Goal: Transaction & Acquisition: Subscribe to service/newsletter

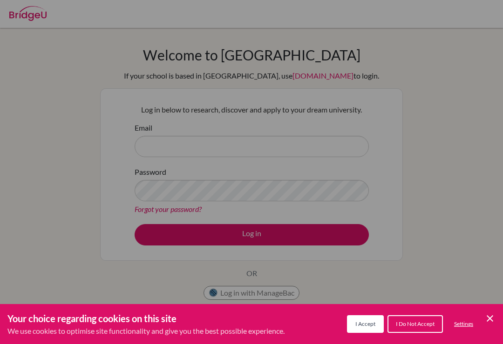
click at [417, 329] on button "I Do Not Accept" at bounding box center [414, 325] width 55 height 18
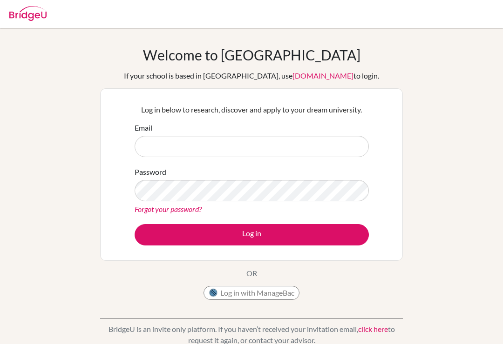
click at [136, 126] on label "Email" at bounding box center [144, 127] width 18 height 11
click at [136, 136] on input "Email" at bounding box center [252, 146] width 234 height 21
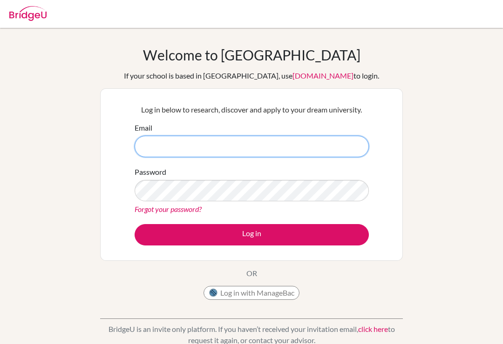
click at [141, 147] on input "Email" at bounding box center [252, 146] width 234 height 21
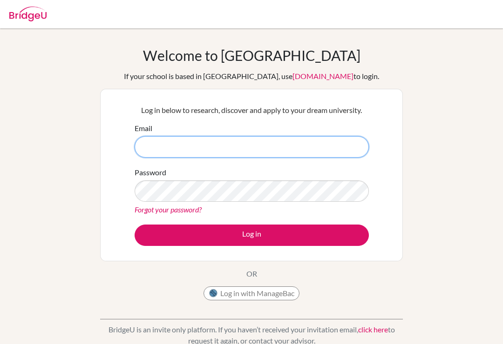
scroll to position [1, 0]
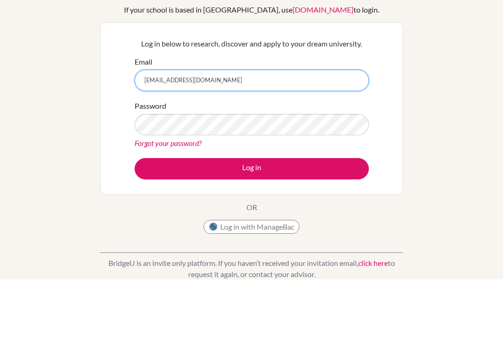
type input "[EMAIL_ADDRESS][DOMAIN_NAME]"
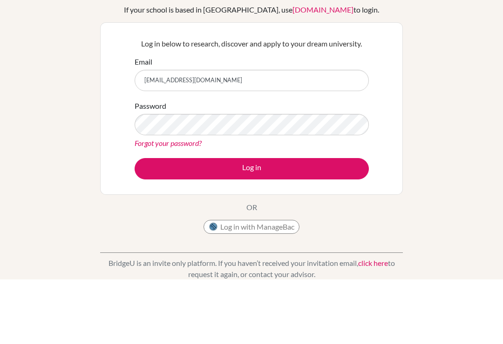
click at [483, 156] on div "Welcome to [GEOGRAPHIC_DATA] If your school is based in [GEOGRAPHIC_DATA], use …" at bounding box center [251, 197] width 503 height 304
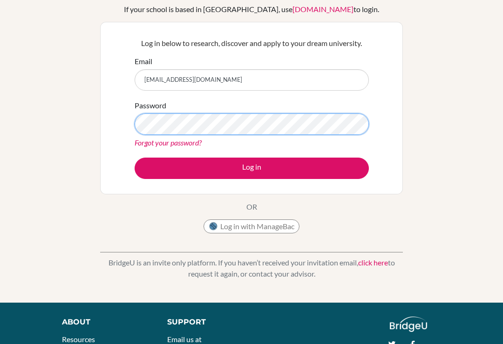
scroll to position [66, 0]
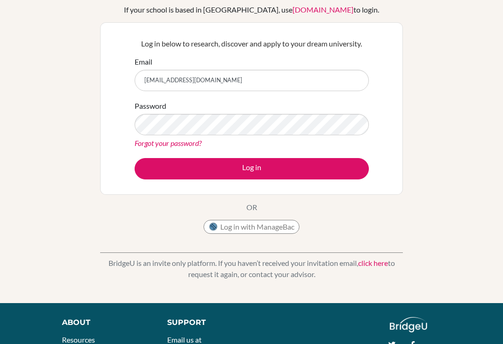
click at [262, 162] on button "Log in" at bounding box center [252, 168] width 234 height 21
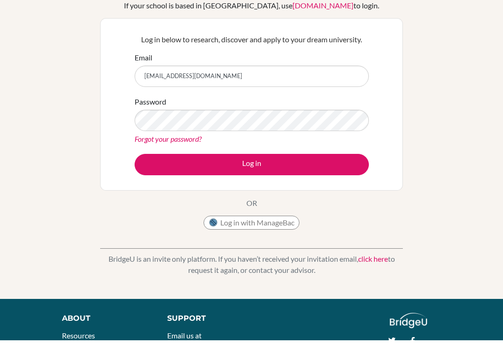
scroll to position [81, 0]
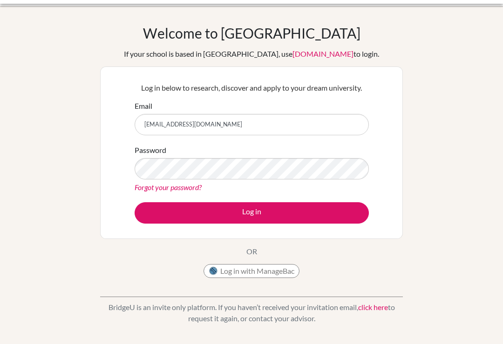
scroll to position [22, 0]
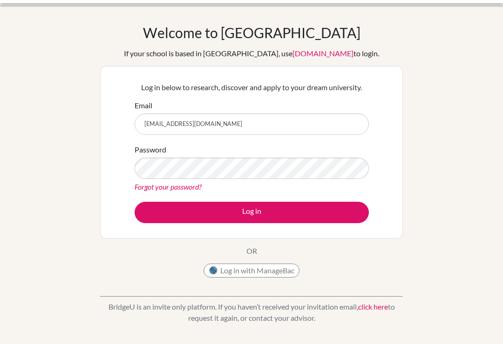
click at [287, 266] on button "Log in with ManageBac" at bounding box center [251, 271] width 96 height 14
